Goal: Task Accomplishment & Management: Complete application form

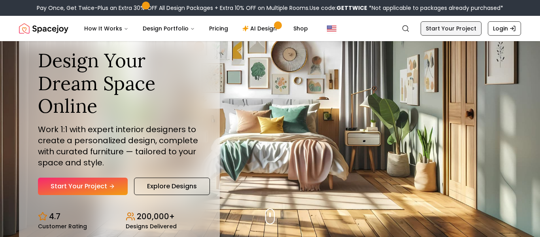
click at [468, 26] on link "Start Your Project" at bounding box center [450, 28] width 61 height 14
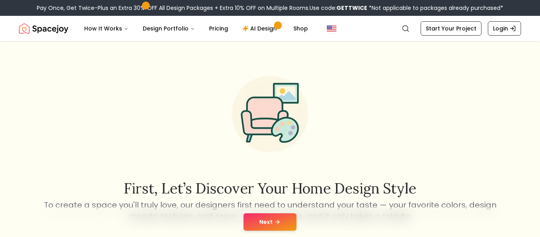
scroll to position [65, 0]
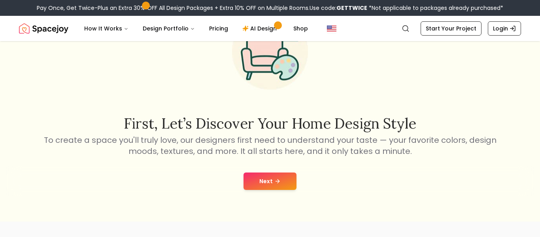
click at [278, 181] on icon at bounding box center [278, 181] width 2 height 4
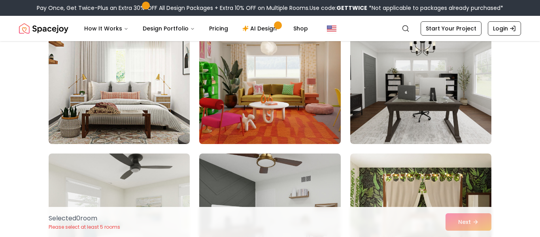
scroll to position [88, 0]
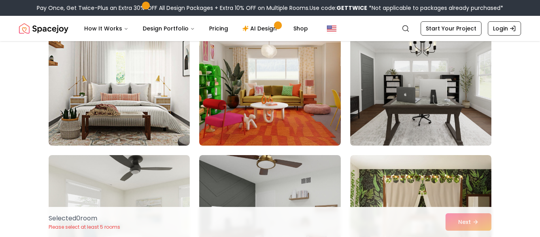
click at [378, 139] on img at bounding box center [420, 82] width 148 height 133
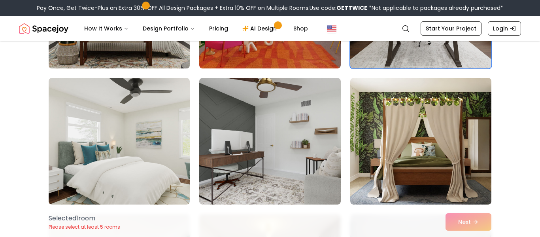
scroll to position [165, 0]
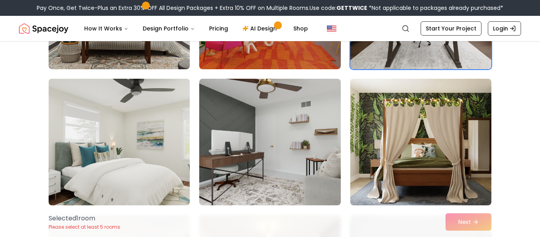
click at [157, 123] on img at bounding box center [119, 141] width 148 height 133
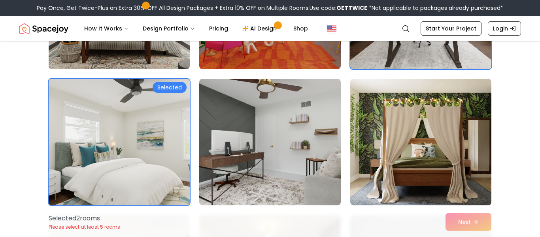
click at [157, 123] on img at bounding box center [119, 141] width 148 height 133
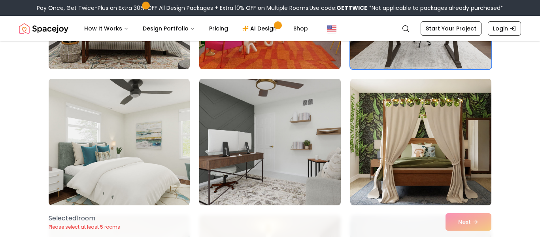
click at [260, 127] on img at bounding box center [270, 141] width 148 height 133
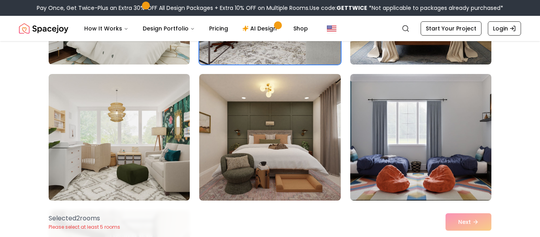
scroll to position [313, 0]
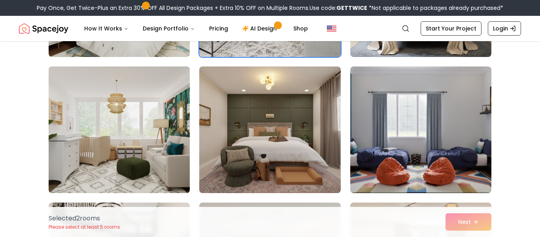
click at [167, 124] on img at bounding box center [119, 129] width 148 height 133
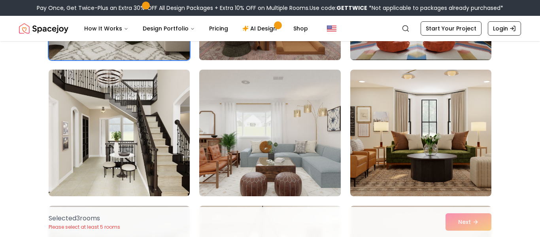
scroll to position [444, 0]
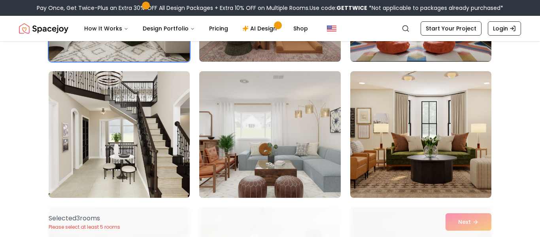
click at [241, 124] on img at bounding box center [270, 134] width 148 height 133
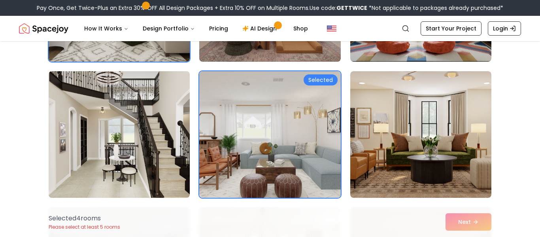
click at [188, 126] on img at bounding box center [119, 134] width 148 height 133
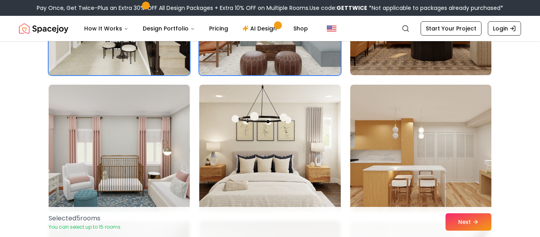
scroll to position [566, 0]
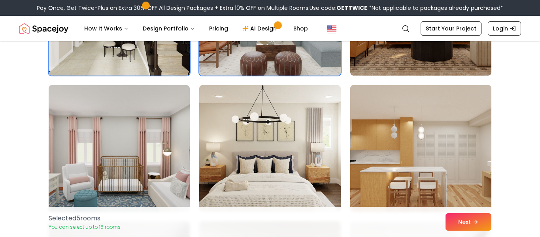
click at [351, 150] on img at bounding box center [420, 148] width 148 height 133
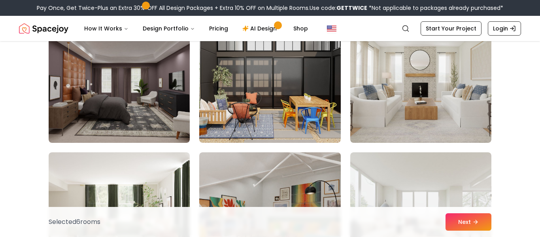
scroll to position [1180, 0]
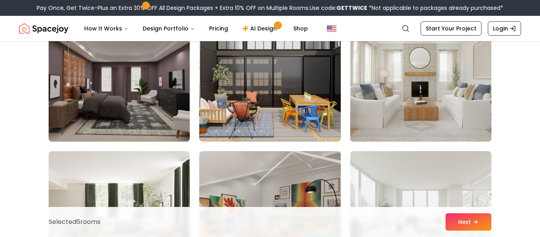
click at [425, 93] on img at bounding box center [420, 78] width 148 height 133
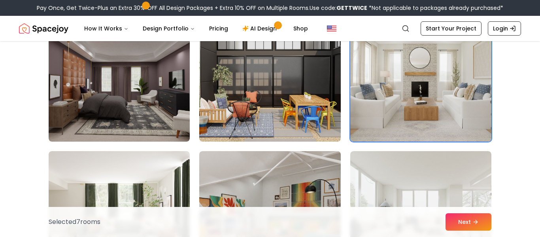
scroll to position [1308, 0]
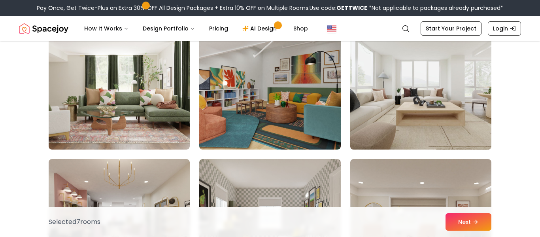
click at [436, 99] on img at bounding box center [420, 86] width 148 height 133
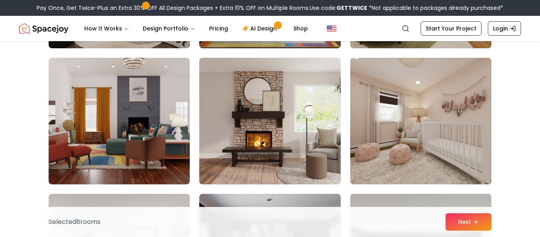
scroll to position [1542, 0]
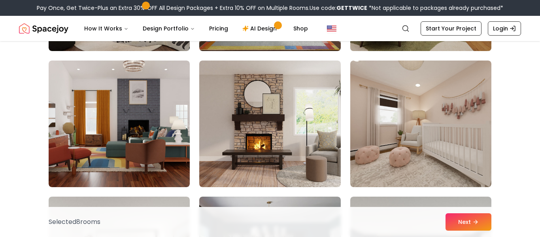
click at [355, 130] on img at bounding box center [420, 123] width 141 height 126
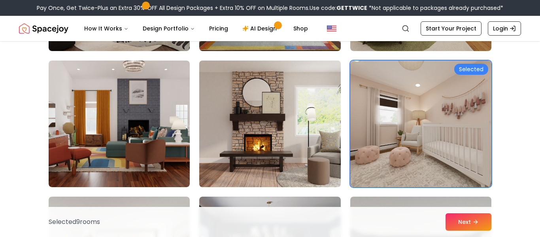
click at [299, 136] on img at bounding box center [270, 123] width 148 height 133
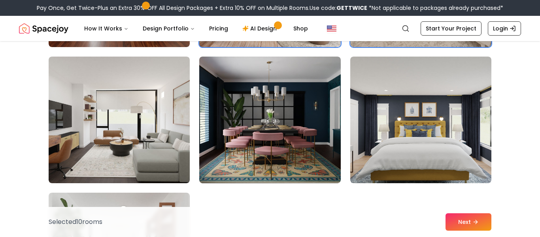
scroll to position [1685, 0]
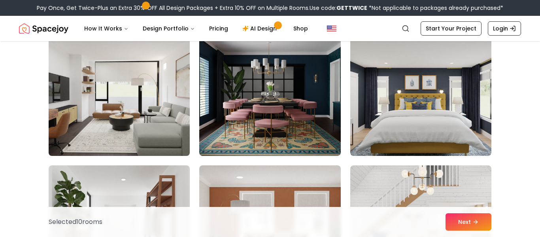
click at [161, 113] on img at bounding box center [119, 92] width 148 height 133
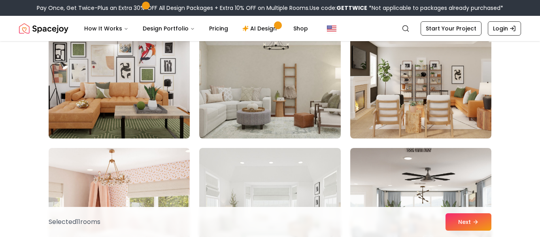
scroll to position [1994, 0]
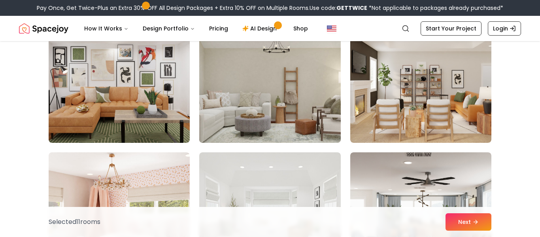
click at [306, 90] on img at bounding box center [270, 79] width 148 height 133
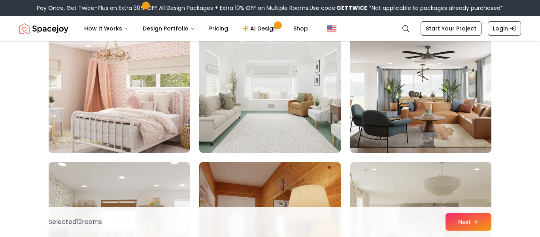
scroll to position [2114, 0]
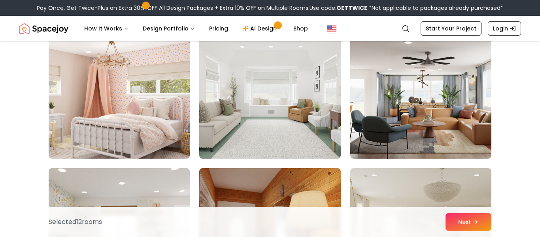
click at [169, 93] on img at bounding box center [119, 95] width 148 height 133
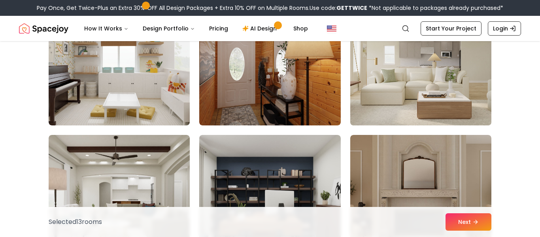
scroll to position [2254, 0]
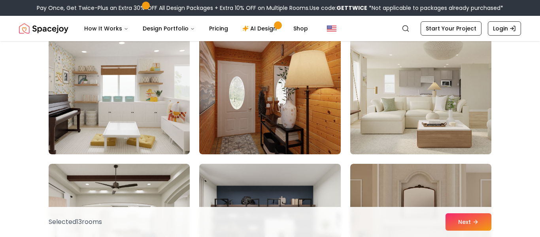
click at [372, 118] on img at bounding box center [420, 90] width 148 height 133
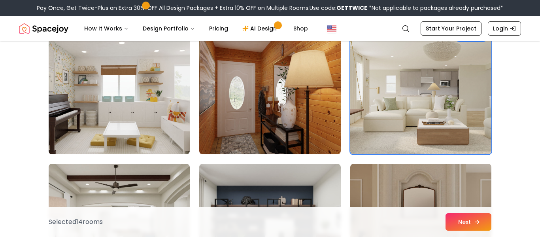
click at [473, 224] on button "Next" at bounding box center [468, 221] width 46 height 17
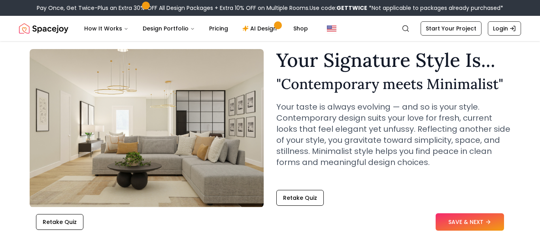
scroll to position [26, 0]
click at [468, 27] on link "Start Your Project" at bounding box center [450, 28] width 61 height 14
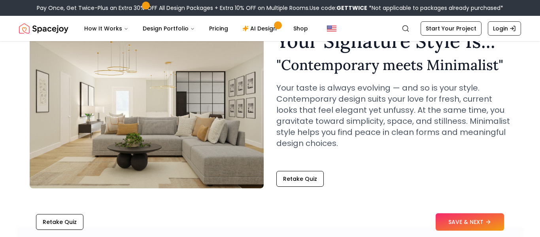
scroll to position [42, 0]
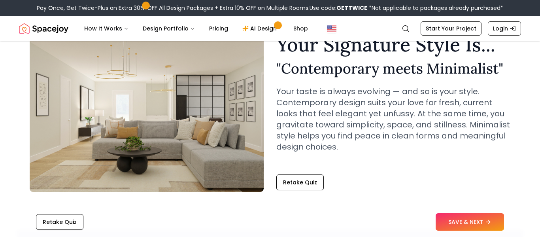
click at [466, 231] on div "Retake Quiz SAVE & NEXT" at bounding box center [270, 222] width 506 height 30
click at [455, 226] on button "SAVE & NEXT" at bounding box center [469, 221] width 68 height 17
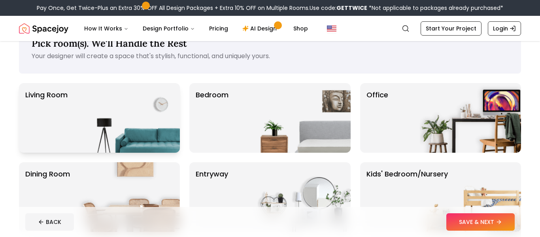
scroll to position [24, 0]
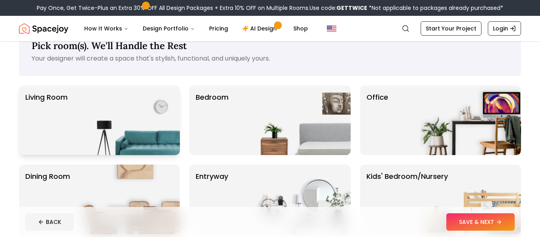
click at [104, 151] on img at bounding box center [129, 120] width 101 height 70
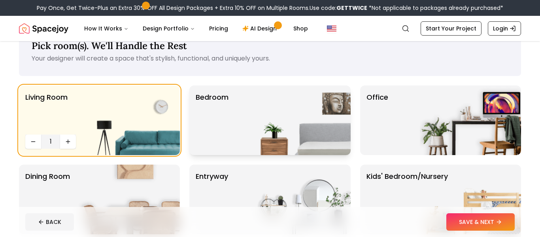
click at [218, 130] on p "Bedroom" at bounding box center [212, 120] width 33 height 57
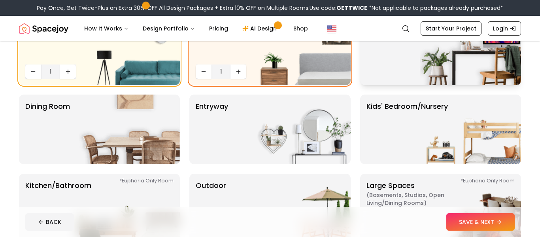
scroll to position [92, 0]
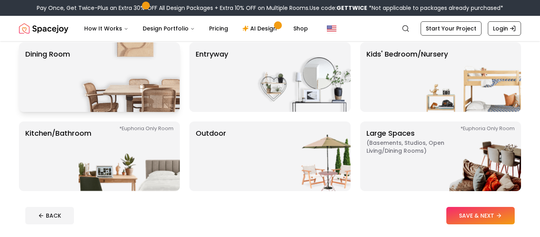
click at [148, 149] on img at bounding box center [129, 156] width 101 height 70
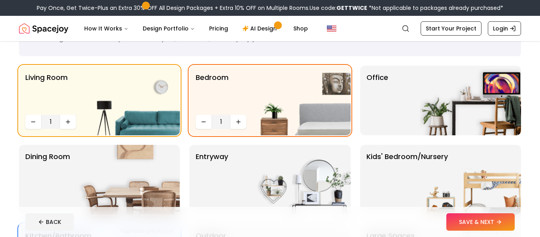
scroll to position [45, 0]
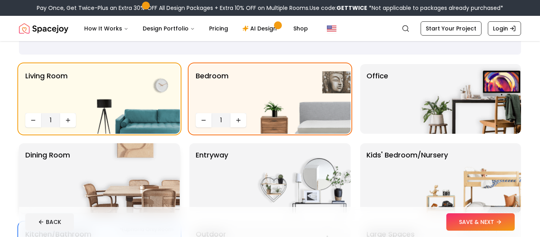
click at [137, 174] on img at bounding box center [129, 178] width 101 height 70
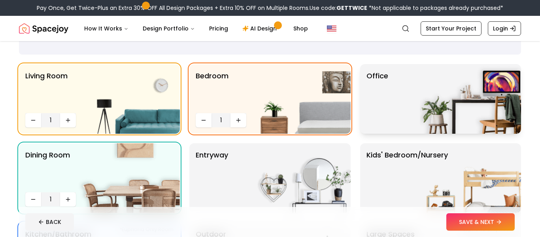
click at [496, 100] on img at bounding box center [470, 99] width 101 height 70
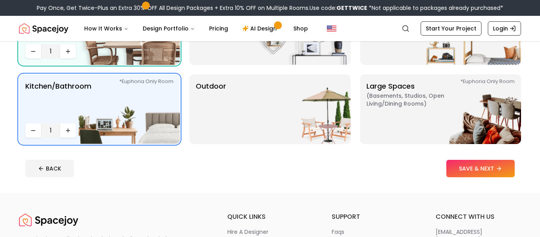
scroll to position [203, 0]
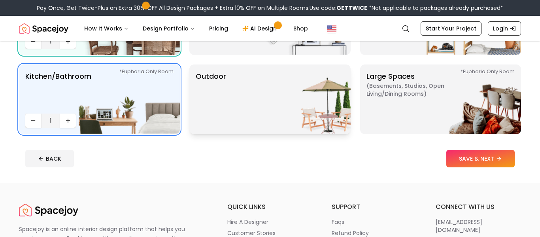
click at [308, 103] on img at bounding box center [299, 99] width 101 height 70
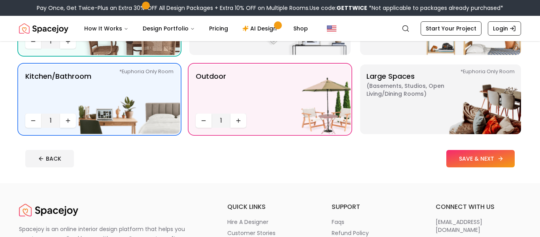
click at [484, 158] on button "SAVE & NEXT" at bounding box center [480, 158] width 68 height 17
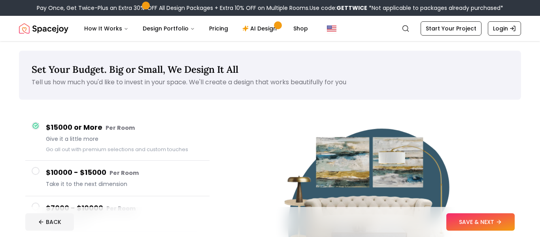
click at [132, 156] on button "$15000 or More Per Room Give it a little more Go all out with premium selection…" at bounding box center [117, 137] width 184 height 45
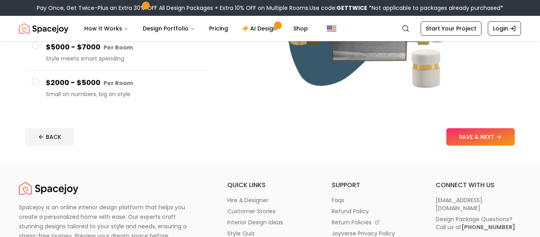
click at [106, 77] on h4 "$2000 - $5000 Per Room" at bounding box center [124, 82] width 157 height 11
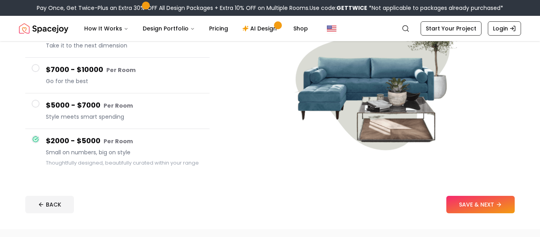
scroll to position [131, 0]
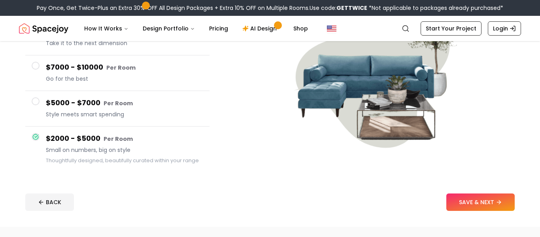
click at [116, 109] on div "$5000 - $7000 Per Room Style meets smart spending" at bounding box center [124, 108] width 157 height 23
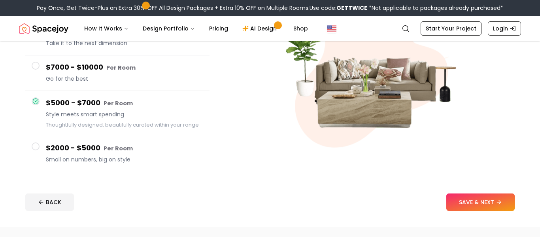
click at [103, 132] on button "$5000 - $7000 Per Room Style meets smart spending Thoughtfully designed, beauti…" at bounding box center [117, 113] width 184 height 45
click at [111, 139] on button "$2000 - $5000 Per Room Small on numbers, big on style" at bounding box center [117, 153] width 184 height 35
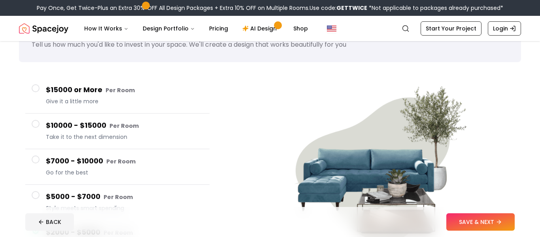
scroll to position [39, 0]
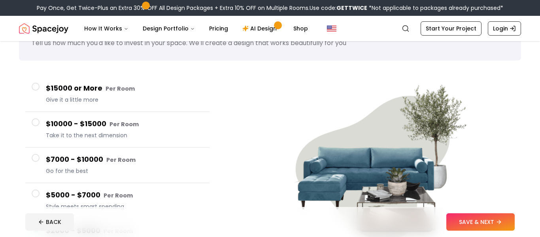
click at [157, 108] on button "$15000 or More Per Room Give it a little more" at bounding box center [117, 94] width 184 height 36
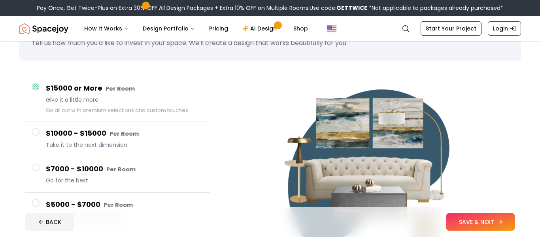
click at [482, 216] on button "SAVE & NEXT" at bounding box center [480, 221] width 68 height 17
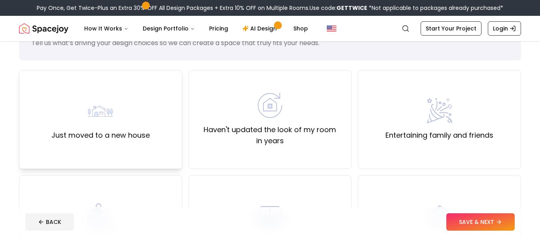
click at [149, 113] on div "Just moved to a new house" at bounding box center [100, 119] width 163 height 99
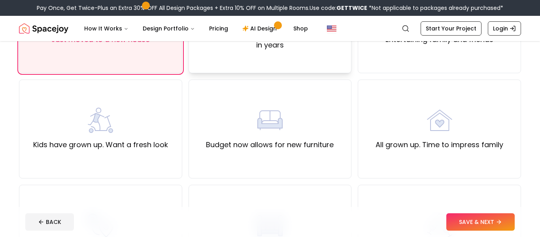
scroll to position [103, 0]
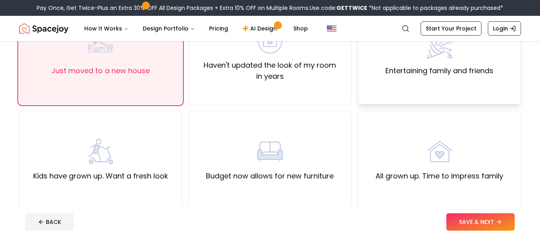
click at [415, 87] on div "Entertaining family and friends" at bounding box center [438, 55] width 163 height 99
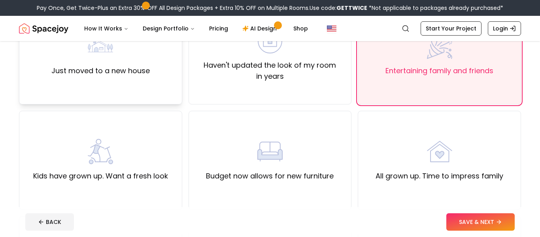
click at [165, 82] on div "Just moved to a new house" at bounding box center [100, 55] width 163 height 99
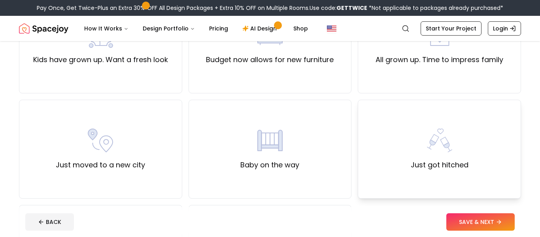
scroll to position [220, 0]
click at [468, 218] on button "SAVE & NEXT" at bounding box center [480, 221] width 68 height 17
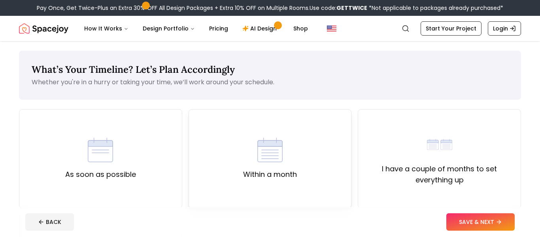
click at [190, 144] on div "Within a month" at bounding box center [269, 158] width 163 height 99
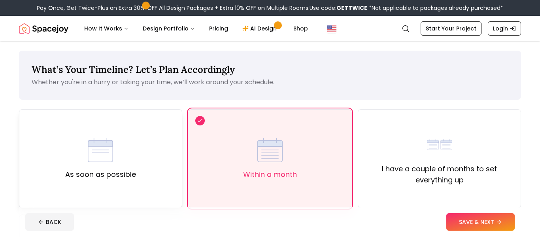
click at [161, 148] on div "As soon as possible" at bounding box center [100, 158] width 163 height 99
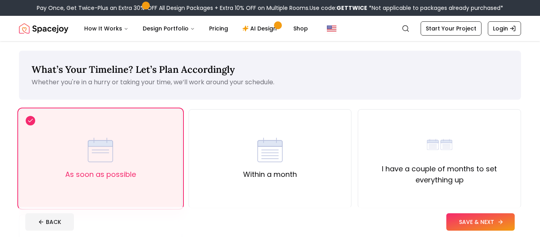
click at [486, 217] on button "SAVE & NEXT" at bounding box center [480, 221] width 68 height 17
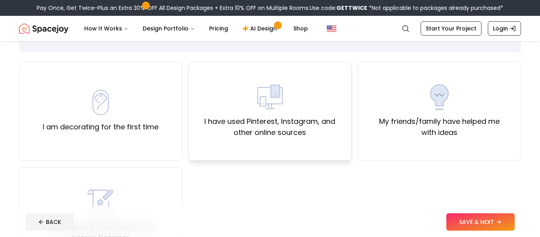
scroll to position [49, 0]
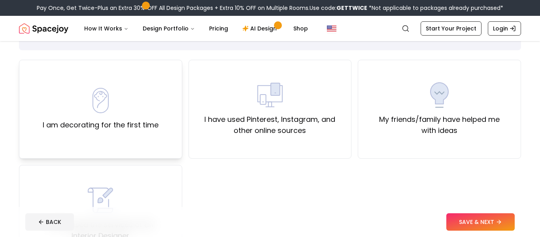
click at [152, 141] on div "I am decorating for the first time" at bounding box center [100, 109] width 163 height 99
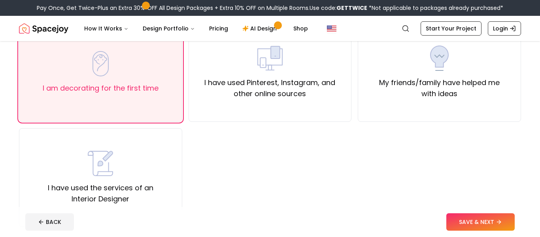
scroll to position [79, 0]
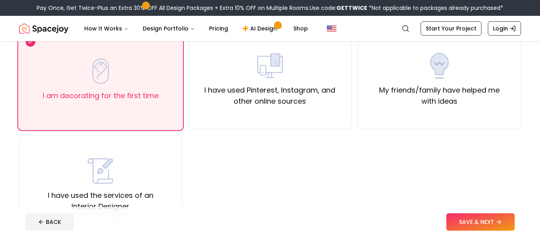
click at [184, 168] on div "I am decorating for the first time I have used Pinterest, Instagram, and other …" at bounding box center [270, 132] width 502 height 204
click at [156, 174] on div "I have used the services of an Interior Designer" at bounding box center [101, 185] width 150 height 54
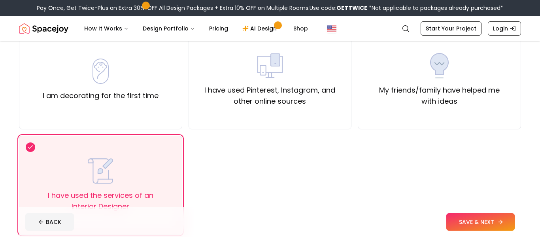
click at [474, 213] on button "SAVE & NEXT" at bounding box center [480, 221] width 68 height 17
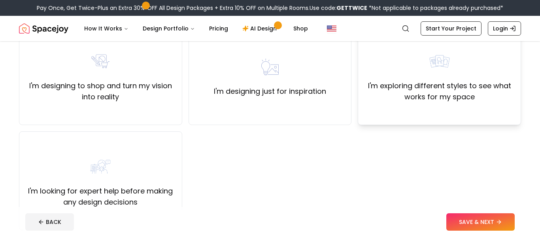
scroll to position [79, 0]
